Goal: Leave review/rating

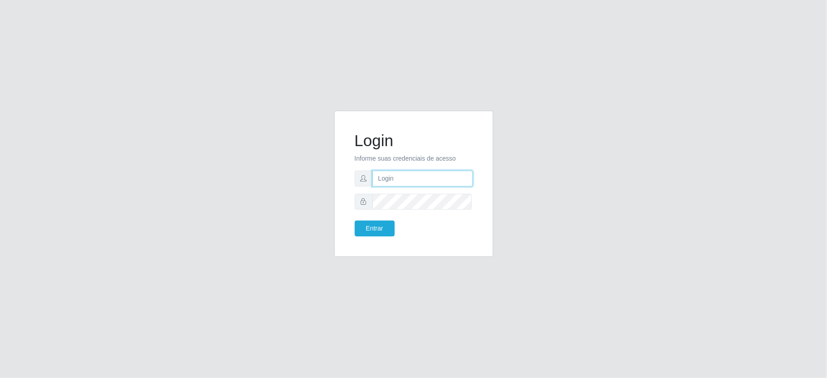
click at [430, 179] on input "text" at bounding box center [422, 179] width 100 height 16
type input "zivaneide@ideal"
click at [355, 221] on button "Entrar" at bounding box center [375, 229] width 40 height 16
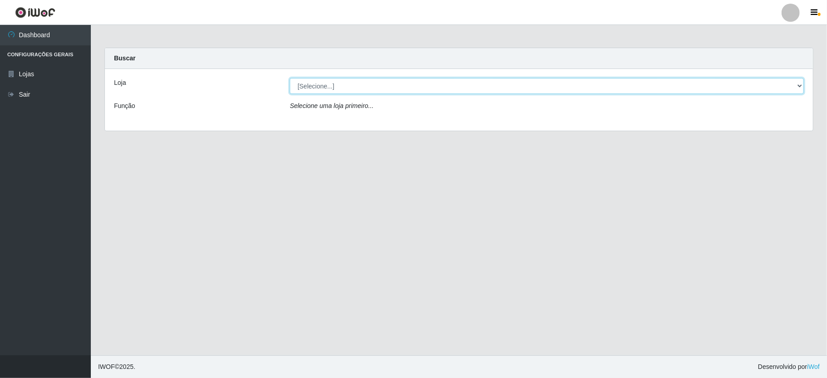
click at [801, 88] on select "[Selecione...] Ideal - Conceição" at bounding box center [547, 86] width 514 height 16
select select "231"
click at [290, 78] on select "[Selecione...] Ideal - Conceição" at bounding box center [547, 86] width 514 height 16
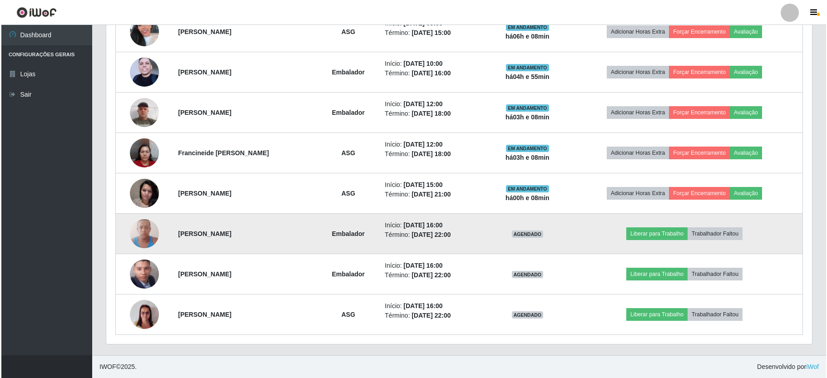
scroll to position [268, 0]
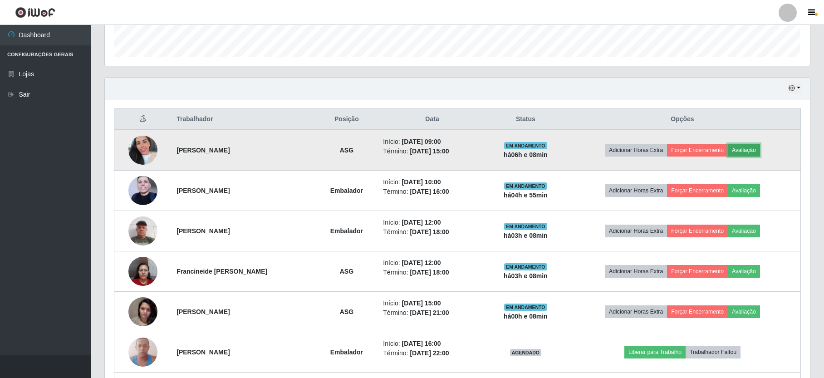
click at [754, 148] on button "Avaliação" at bounding box center [744, 150] width 32 height 13
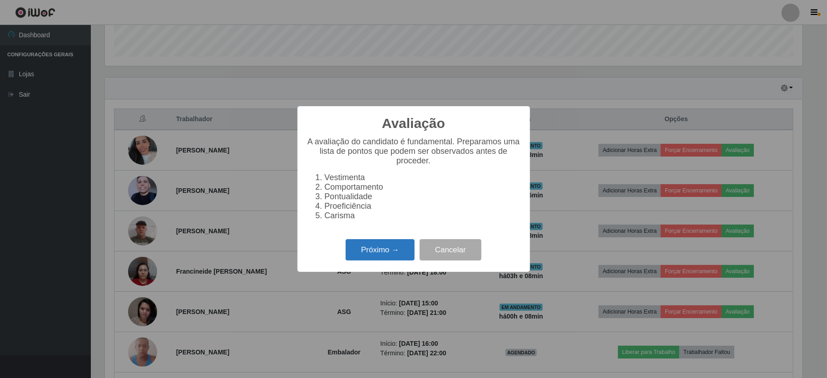
click at [381, 250] on button "Próximo →" at bounding box center [379, 249] width 69 height 21
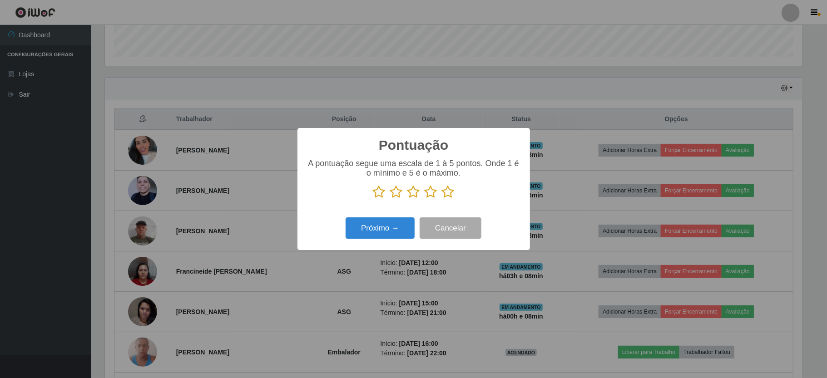
scroll to position [453735, 453227]
click at [448, 187] on icon at bounding box center [448, 192] width 13 height 14
click at [442, 199] on input "radio" at bounding box center [442, 199] width 0 height 0
click at [370, 233] on button "Próximo →" at bounding box center [379, 227] width 69 height 21
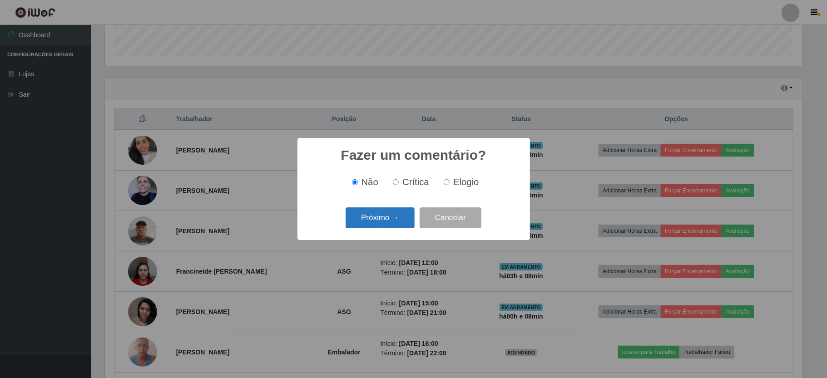
click at [391, 226] on button "Próximo →" at bounding box center [379, 217] width 69 height 21
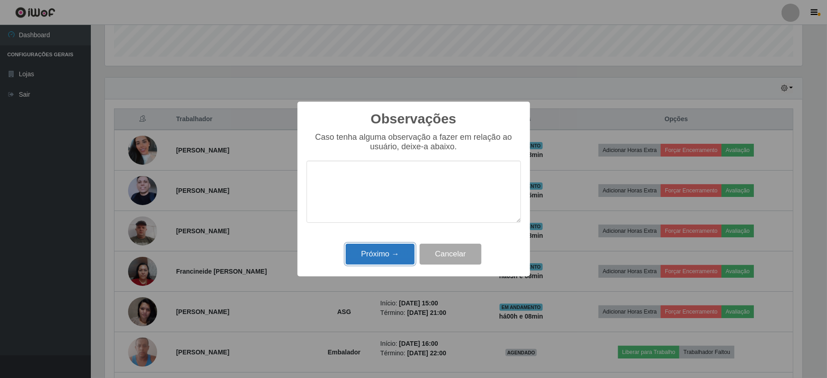
click at [383, 255] on button "Próximo →" at bounding box center [379, 254] width 69 height 21
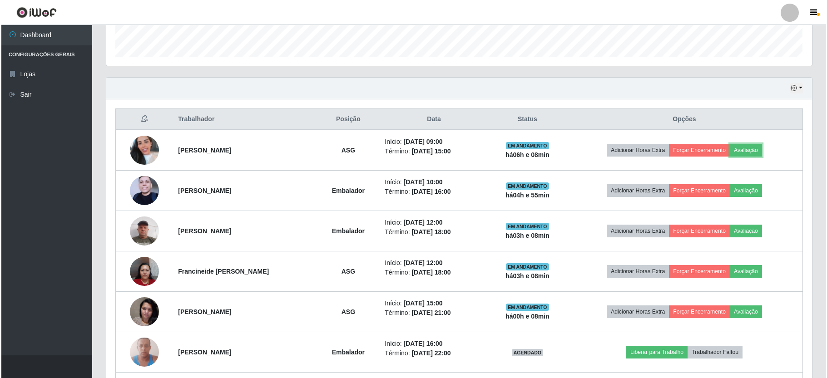
scroll to position [189, 705]
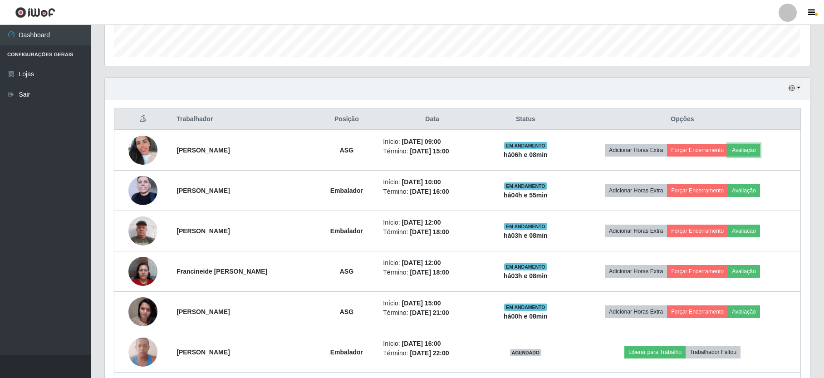
click at [728, 144] on button "Avaliação" at bounding box center [744, 150] width 32 height 13
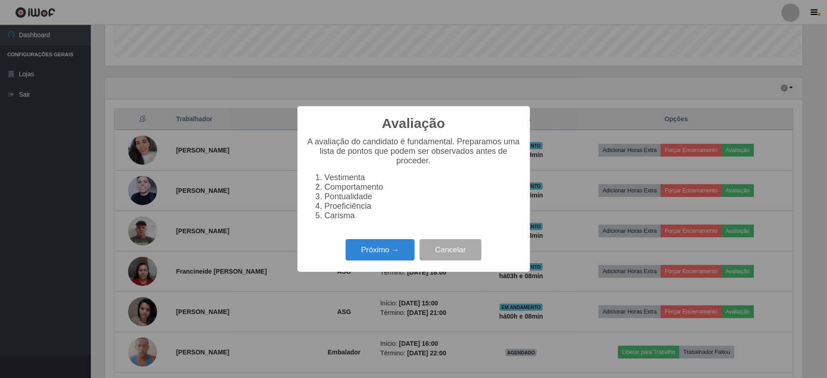
scroll to position [189, 697]
click button "Próximo →" at bounding box center [379, 249] width 69 height 21
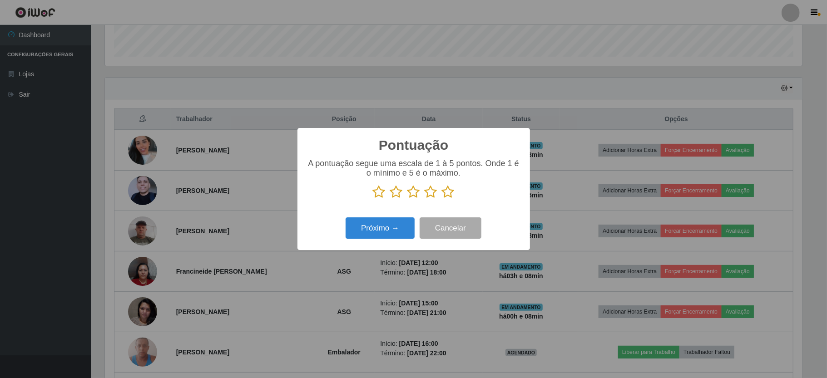
scroll to position [453735, 453227]
click at [445, 195] on icon at bounding box center [448, 192] width 13 height 14
click at [442, 199] on input "radio" at bounding box center [442, 199] width 0 height 0
drag, startPoint x: 386, startPoint y: 231, endPoint x: 404, endPoint y: 222, distance: 19.5
click at [404, 222] on button "Próximo →" at bounding box center [379, 227] width 69 height 21
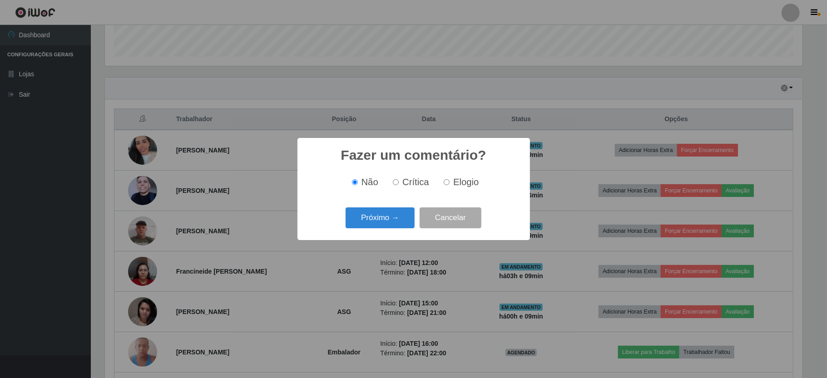
click at [404, 222] on button "Próximo →" at bounding box center [379, 217] width 69 height 21
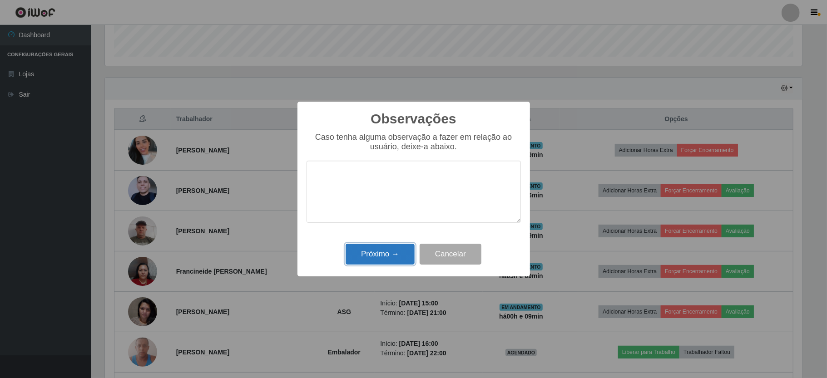
click at [393, 255] on button "Próximo →" at bounding box center [379, 254] width 69 height 21
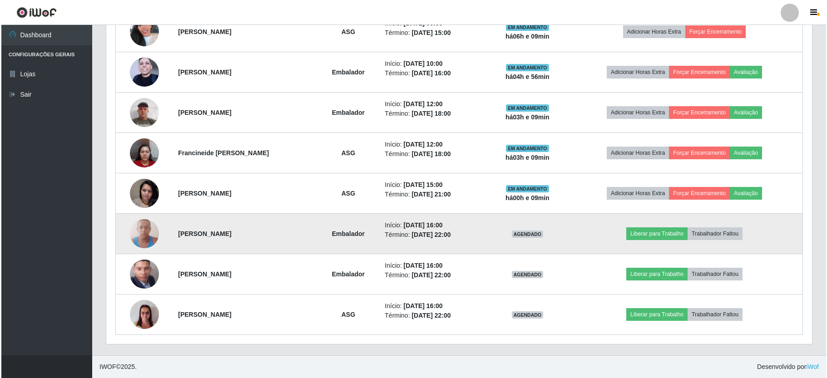
scroll to position [268, 0]
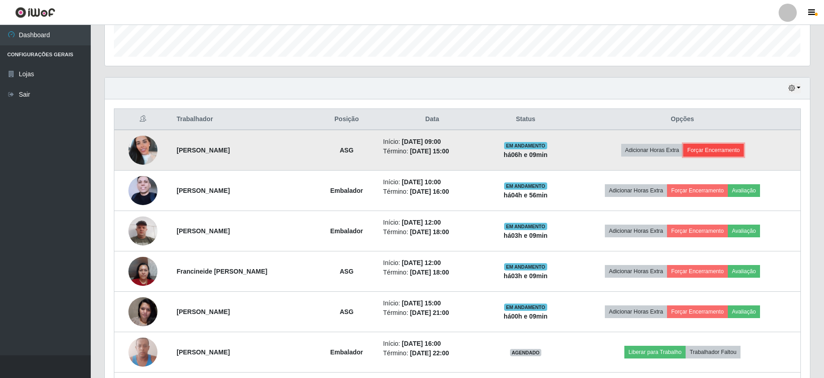
click at [735, 155] on button "Forçar Encerramento" at bounding box center [714, 150] width 61 height 13
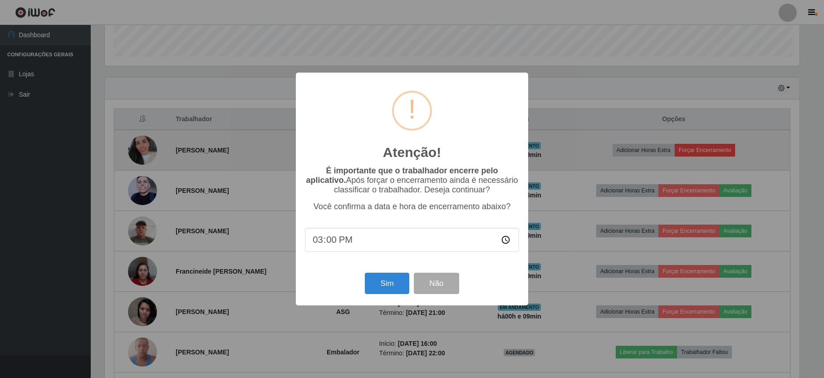
scroll to position [189, 697]
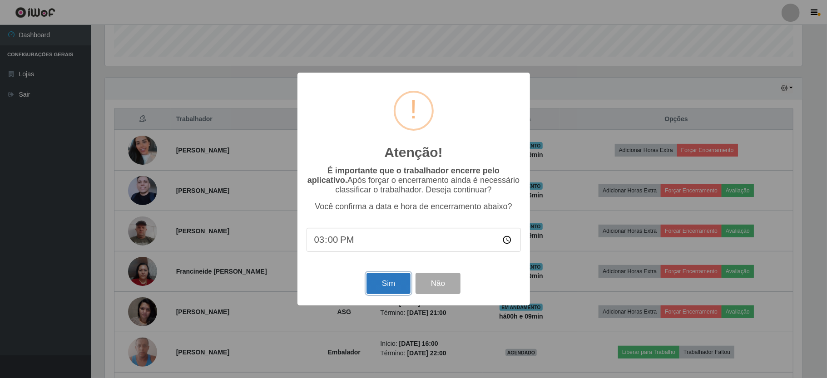
click at [396, 286] on button "Sim" at bounding box center [388, 283] width 44 height 21
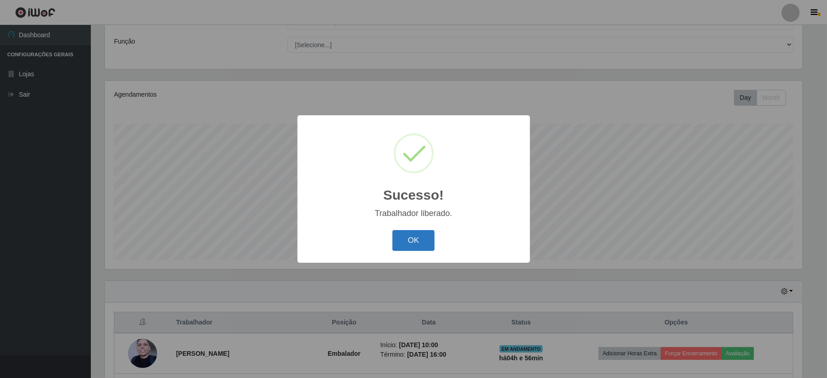
click at [431, 246] on button "OK" at bounding box center [413, 240] width 42 height 21
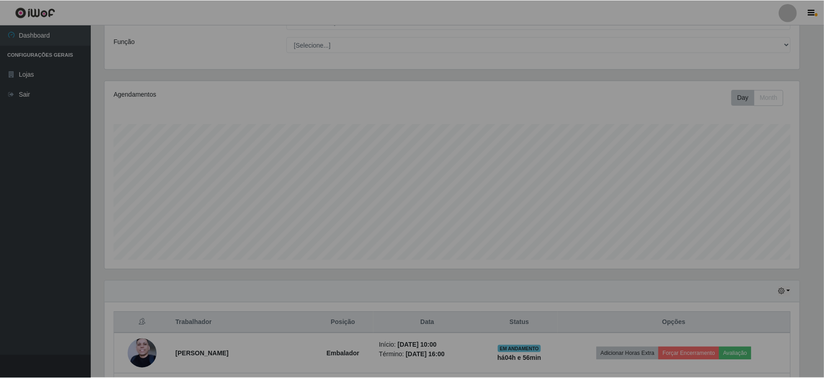
scroll to position [189, 705]
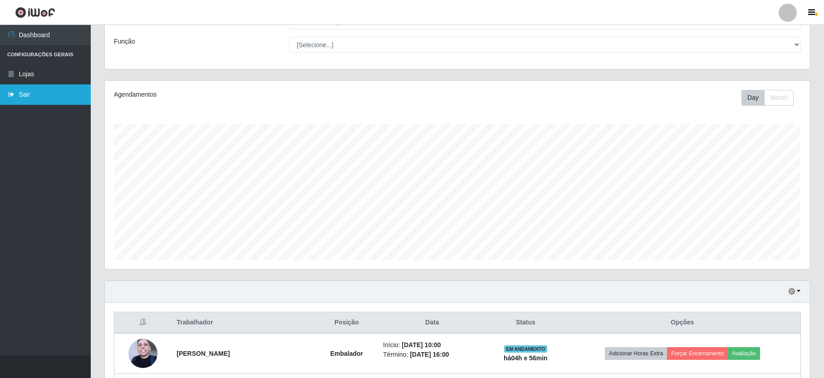
click at [23, 88] on link "Sair" at bounding box center [45, 94] width 91 height 20
